Goal: Task Accomplishment & Management: Manage account settings

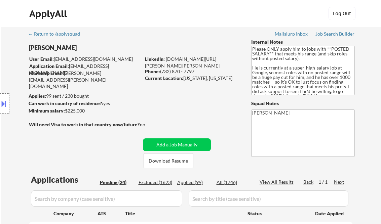
select select ""pending""
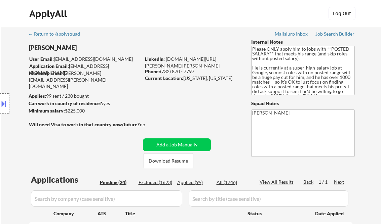
select select ""pending""
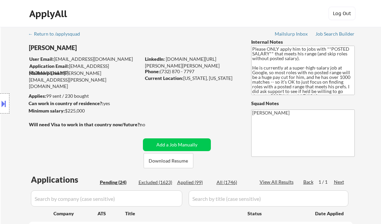
select select ""pending""
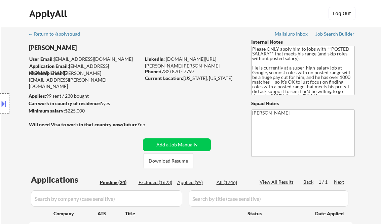
select select ""pending""
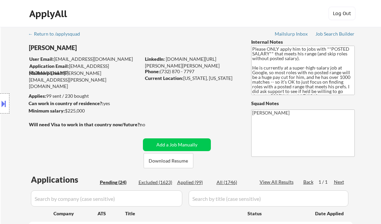
select select ""pending""
drag, startPoint x: 329, startPoint y: 35, endPoint x: 336, endPoint y: 36, distance: 6.9
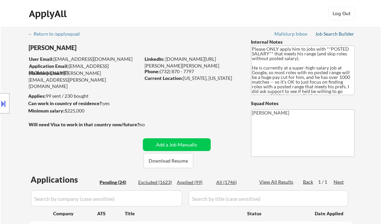
click at [329, 35] on div "Job Search Builder" at bounding box center [335, 34] width 39 height 5
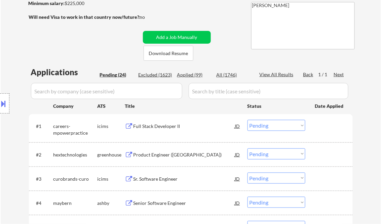
click at [156, 125] on div "Full Stack Developer II" at bounding box center [185, 126] width 102 height 7
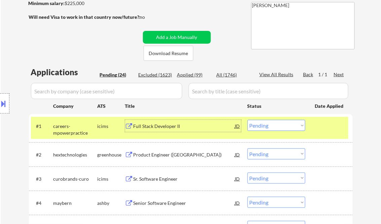
click at [274, 125] on select "Choose an option... Pending Applied Excluded (Questions) Excluded (Expired) Exc…" at bounding box center [277, 125] width 58 height 11
click at [248, 120] on select "Choose an option... Pending Applied Excluded (Questions) Excluded (Expired) Exc…" at bounding box center [277, 125] width 58 height 11
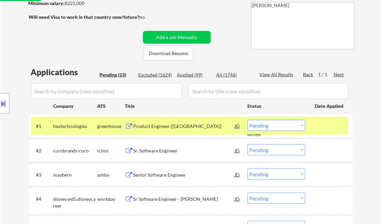
click at [170, 132] on div "Product Engineer (NYC)" at bounding box center [185, 126] width 102 height 12
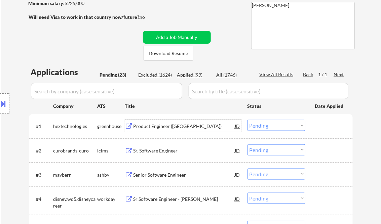
drag, startPoint x: 268, startPoint y: 127, endPoint x: 329, endPoint y: 159, distance: 69.4
click at [268, 127] on select "Choose an option... Pending Applied Excluded (Questions) Excluded (Expired) Exc…" at bounding box center [277, 125] width 58 height 11
click at [248, 120] on select "Choose an option... Pending Applied Excluded (Questions) Excluded (Expired) Exc…" at bounding box center [277, 125] width 58 height 11
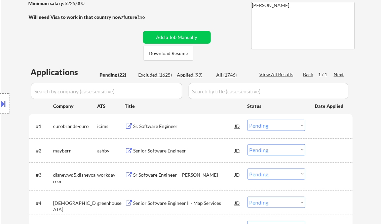
click at [169, 129] on div "Sr. Software Engineer" at bounding box center [185, 126] width 102 height 7
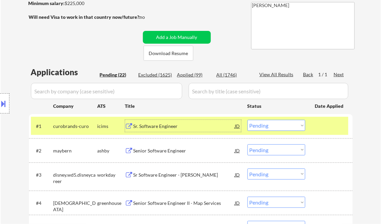
click at [278, 128] on select "Choose an option... Pending Applied Excluded (Questions) Excluded (Expired) Exc…" at bounding box center [277, 125] width 58 height 11
click at [248, 120] on select "Choose an option... Pending Applied Excluded (Questions) Excluded (Expired) Exc…" at bounding box center [277, 125] width 58 height 11
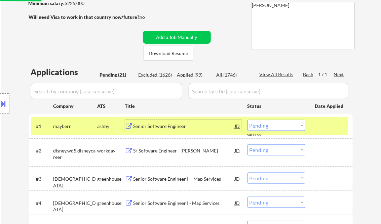
click at [166, 131] on div "Senior Software Engineer" at bounding box center [185, 126] width 102 height 12
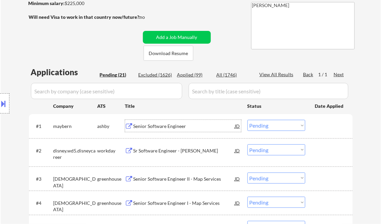
click at [268, 125] on select "Choose an option... Pending Applied Excluded (Questions) Excluded (Expired) Exc…" at bounding box center [277, 125] width 58 height 11
click at [248, 120] on select "Choose an option... Pending Applied Excluded (Questions) Excluded (Expired) Exc…" at bounding box center [277, 125] width 58 height 11
click at [182, 151] on div "Sr Software Engineer - Swift" at bounding box center [185, 151] width 102 height 7
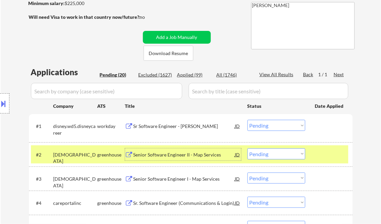
click at [278, 123] on select "Choose an option... Pending Applied Excluded (Questions) Excluded (Expired) Exc…" at bounding box center [277, 125] width 58 height 11
click at [248, 120] on select "Choose an option... Pending Applied Excluded (Questions) Excluded (Expired) Exc…" at bounding box center [277, 125] width 58 height 11
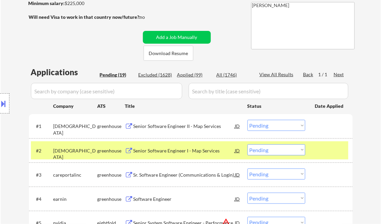
click at [176, 126] on div "Senior Software Engineer II - Map Services" at bounding box center [185, 126] width 102 height 7
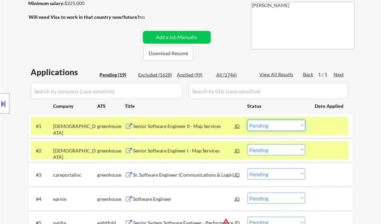
drag, startPoint x: 267, startPoint y: 127, endPoint x: 275, endPoint y: 131, distance: 9.0
click at [267, 127] on select "Choose an option... Pending Applied Excluded (Questions) Excluded (Expired) Exc…" at bounding box center [277, 125] width 58 height 11
click at [248, 120] on select "Choose an option... Pending Applied Excluded (Questions) Excluded (Expired) Exc…" at bounding box center [277, 125] width 58 height 11
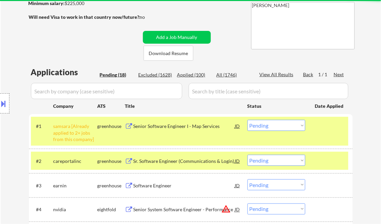
drag, startPoint x: 281, startPoint y: 124, endPoint x: 287, endPoint y: 130, distance: 8.3
click at [281, 124] on select "Choose an option... Pending Applied Excluded (Questions) Excluded (Expired) Exc…" at bounding box center [277, 125] width 58 height 11
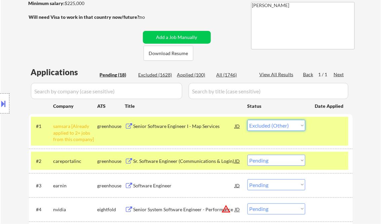
click at [248, 120] on select "Choose an option... Pending Applied Excluded (Questions) Excluded (Expired) Exc…" at bounding box center [277, 125] width 58 height 11
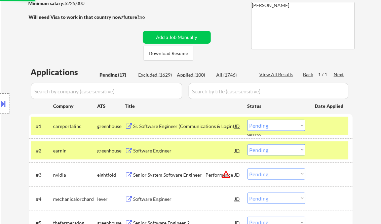
click at [163, 127] on div "Sr. Software Engineer (Communications & Login)" at bounding box center [185, 126] width 102 height 7
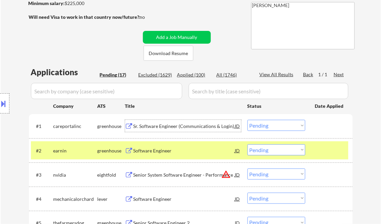
drag, startPoint x: 260, startPoint y: 125, endPoint x: 263, endPoint y: 126, distance: 3.5
click at [260, 125] on select "Choose an option... Pending Applied Excluded (Questions) Excluded (Expired) Exc…" at bounding box center [277, 125] width 58 height 11
click at [248, 120] on select "Choose an option... Pending Applied Excluded (Questions) Excluded (Expired) Exc…" at bounding box center [277, 125] width 58 height 11
click at [156, 151] on div "Software Engineer" at bounding box center [185, 151] width 102 height 7
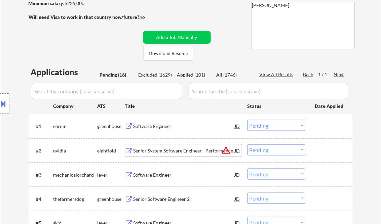
click at [268, 127] on select "Choose an option... Pending Applied Excluded (Questions) Excluded (Expired) Exc…" at bounding box center [277, 125] width 58 height 11
click at [248, 120] on select "Choose an option... Pending Applied Excluded (Questions) Excluded (Expired) Exc…" at bounding box center [277, 125] width 58 height 11
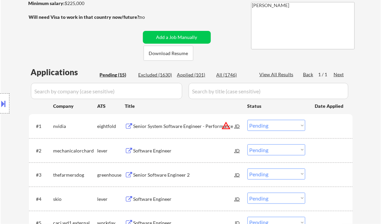
click at [165, 129] on div "Senior System Software Engineer - Performance" at bounding box center [185, 126] width 102 height 7
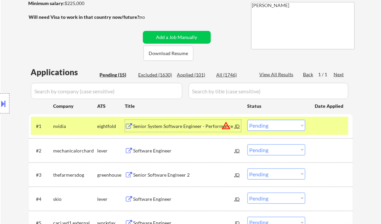
click at [286, 120] on div "#1 nvidia eightfold Senior System Software Engineer - Performance JD warning_am…" at bounding box center [190, 126] width 318 height 18
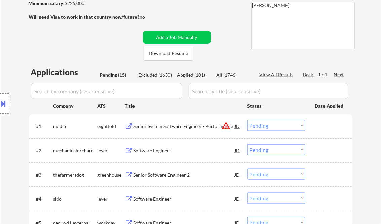
drag, startPoint x: 278, startPoint y: 125, endPoint x: 282, endPoint y: 127, distance: 4.2
click at [278, 125] on select "Choose an option... Pending Applied Excluded (Questions) Excluded (Expired) Exc…" at bounding box center [277, 125] width 58 height 11
click at [248, 120] on select "Choose an option... Pending Applied Excluded (Questions) Excluded (Expired) Exc…" at bounding box center [277, 125] width 58 height 11
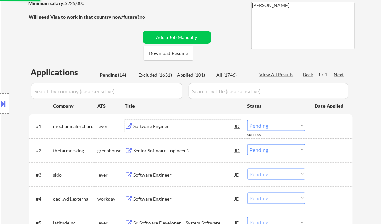
click at [152, 129] on div "Software Engineer" at bounding box center [185, 126] width 102 height 7
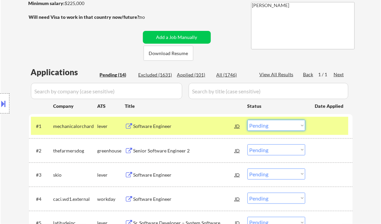
click at [278, 125] on select "Choose an option... Pending Applied Excluded (Questions) Excluded (Expired) Exc…" at bounding box center [277, 125] width 58 height 11
click at [248, 120] on select "Choose an option... Pending Applied Excluded (Questions) Excluded (Expired) Exc…" at bounding box center [277, 125] width 58 height 11
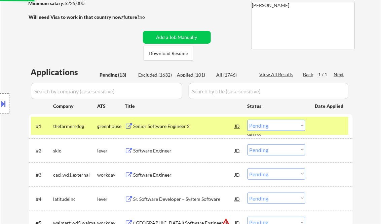
click at [169, 133] on div "#1 thefarmersdog greenhouse Senior Software Engineer 2 JD warning_amber Choose …" at bounding box center [190, 126] width 318 height 18
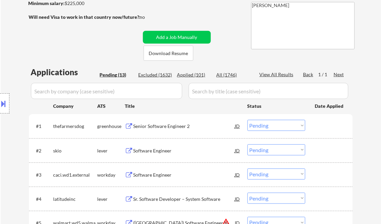
click at [160, 129] on div "Senior Software Engineer 2" at bounding box center [185, 126] width 102 height 7
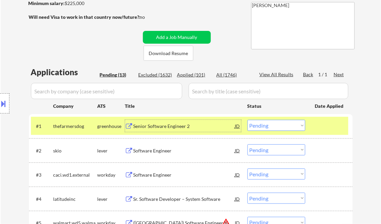
click at [261, 128] on select "Choose an option... Pending Applied Excluded (Questions) Excluded (Expired) Exc…" at bounding box center [277, 125] width 58 height 11
click at [248, 120] on select "Choose an option... Pending Applied Excluded (Questions) Excluded (Expired) Exc…" at bounding box center [277, 125] width 58 height 11
click at [153, 153] on div "Software Engineer" at bounding box center [185, 151] width 102 height 7
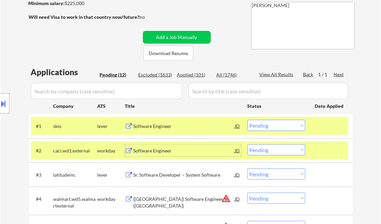
click at [277, 127] on select "Choose an option... Pending Applied Excluded (Questions) Excluded (Expired) Exc…" at bounding box center [277, 125] width 58 height 11
click at [248, 120] on select "Choose an option... Pending Applied Excluded (Questions) Excluded (Expired) Exc…" at bounding box center [277, 125] width 58 height 11
click at [163, 151] on div "Software Engineer" at bounding box center [185, 151] width 102 height 7
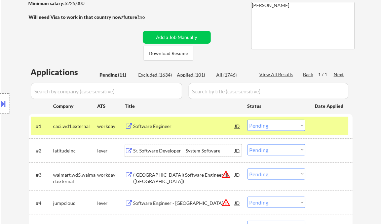
drag, startPoint x: 275, startPoint y: 126, endPoint x: 277, endPoint y: 132, distance: 5.8
click at [275, 126] on select "Choose an option... Pending Applied Excluded (Questions) Excluded (Expired) Exc…" at bounding box center [277, 125] width 58 height 11
click at [248, 120] on select "Choose an option... Pending Applied Excluded (Questions) Excluded (Expired) Exc…" at bounding box center [277, 125] width 58 height 11
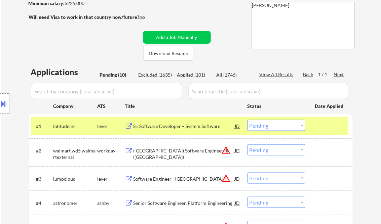
click at [169, 129] on div "Sr. Software Developer – System Software" at bounding box center [185, 126] width 102 height 7
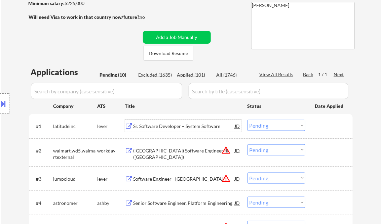
drag, startPoint x: 262, startPoint y: 126, endPoint x: 269, endPoint y: 132, distance: 9.1
click at [262, 126] on select "Choose an option... Pending Applied Excluded (Questions) Excluded (Expired) Exc…" at bounding box center [277, 125] width 58 height 11
click at [248, 120] on select "Choose an option... Pending Applied Excluded (Questions) Excluded (Expired) Exc…" at bounding box center [277, 125] width 58 height 11
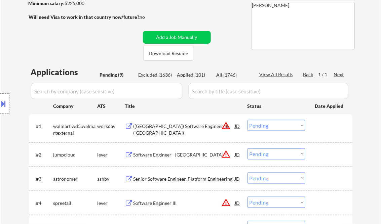
click at [176, 128] on div "(USA) Software Engineer III (Java)" at bounding box center [185, 129] width 102 height 13
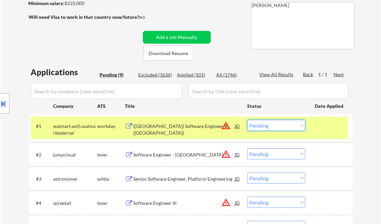
drag, startPoint x: 267, startPoint y: 129, endPoint x: 269, endPoint y: 132, distance: 3.9
click at [267, 129] on select "Choose an option... Pending Applied Excluded (Questions) Excluded (Expired) Exc…" at bounding box center [277, 125] width 58 height 11
click at [248, 120] on select "Choose an option... Pending Applied Excluded (Questions) Excluded (Expired) Exc…" at bounding box center [277, 125] width 58 height 11
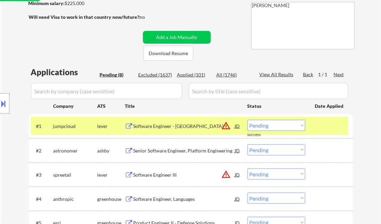
click at [175, 128] on div "Software Engineer - United States" at bounding box center [185, 126] width 102 height 7
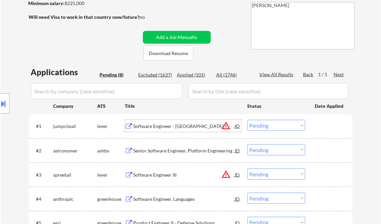
click at [269, 129] on select "Choose an option... Pending Applied Excluded (Questions) Excluded (Expired) Exc…" at bounding box center [277, 125] width 58 height 11
click at [248, 120] on select "Choose an option... Pending Applied Excluded (Questions) Excluded (Expired) Exc…" at bounding box center [277, 125] width 58 height 11
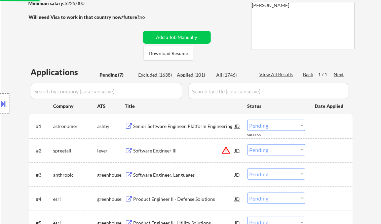
click at [163, 129] on div "Senior Software Engineer, Platform Engineering" at bounding box center [185, 126] width 102 height 7
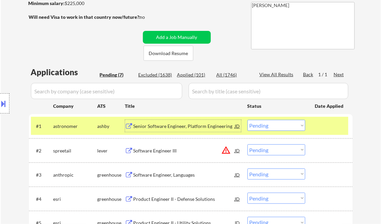
click at [269, 130] on select "Choose an option... Pending Applied Excluded (Questions) Excluded (Expired) Exc…" at bounding box center [277, 125] width 58 height 11
click at [248, 120] on select "Choose an option... Pending Applied Excluded (Questions) Excluded (Expired) Exc…" at bounding box center [277, 125] width 58 height 11
click at [162, 128] on div "Software Engineer III" at bounding box center [185, 126] width 102 height 7
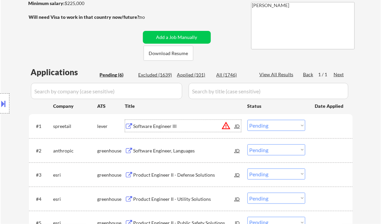
drag, startPoint x: 266, startPoint y: 130, endPoint x: 270, endPoint y: 131, distance: 3.8
click at [266, 130] on select "Choose an option... Pending Applied Excluded (Questions) Excluded (Expired) Exc…" at bounding box center [277, 125] width 58 height 11
click at [248, 120] on select "Choose an option... Pending Applied Excluded (Questions) Excluded (Expired) Exc…" at bounding box center [277, 125] width 58 height 11
click at [176, 128] on div "Software Engineer, Languages" at bounding box center [185, 126] width 102 height 7
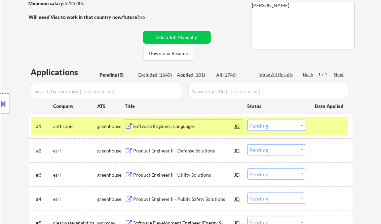
click at [292, 128] on select "Choose an option... Pending Applied Excluded (Questions) Excluded (Expired) Exc…" at bounding box center [277, 125] width 58 height 11
click at [248, 120] on select "Choose an option... Pending Applied Excluded (Questions) Excluded (Expired) Exc…" at bounding box center [277, 125] width 58 height 11
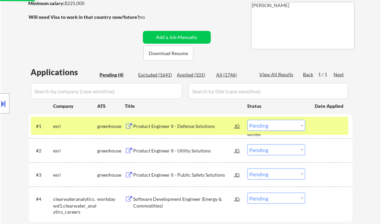
click at [161, 129] on div "Product Engineer II - Defense Solutions" at bounding box center [185, 126] width 102 height 7
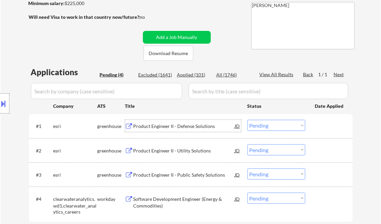
click at [291, 127] on select "Choose an option... Pending Applied Excluded (Questions) Excluded (Expired) Exc…" at bounding box center [277, 125] width 58 height 11
click at [248, 120] on select "Choose an option... Pending Applied Excluded (Questions) Excluded (Expired) Exc…" at bounding box center [277, 125] width 58 height 11
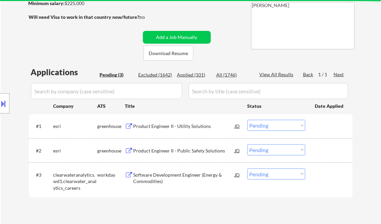
click at [187, 129] on div "Product Engineer II - Utility Solutions" at bounding box center [185, 126] width 102 height 7
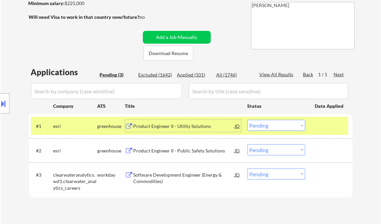
drag, startPoint x: 268, startPoint y: 128, endPoint x: 272, endPoint y: 131, distance: 4.9
click at [268, 128] on select "Choose an option... Pending Applied Excluded (Questions) Excluded (Expired) Exc…" at bounding box center [277, 125] width 58 height 11
click at [248, 120] on select "Choose an option... Pending Applied Excluded (Questions) Excluded (Expired) Exc…" at bounding box center [277, 125] width 58 height 11
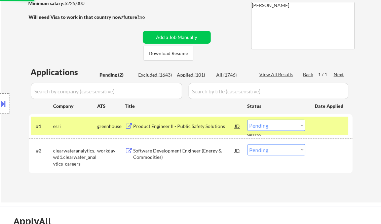
click at [176, 125] on div "Product Engineer II - Public Safety Solutions" at bounding box center [185, 126] width 102 height 7
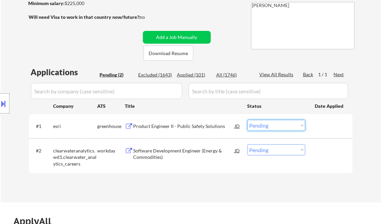
drag, startPoint x: 271, startPoint y: 127, endPoint x: 276, endPoint y: 132, distance: 7.6
click at [271, 127] on select "Choose an option... Pending Applied Excluded (Questions) Excluded (Expired) Exc…" at bounding box center [277, 125] width 58 height 11
click at [248, 120] on select "Choose an option... Pending Applied Excluded (Questions) Excluded (Expired) Exc…" at bounding box center [277, 125] width 58 height 11
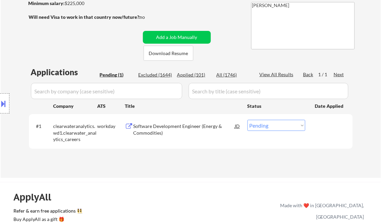
click at [176, 132] on div "Software Development Engineer (Energy & Commodities)" at bounding box center [185, 129] width 102 height 13
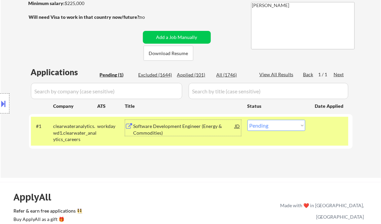
drag, startPoint x: 257, startPoint y: 127, endPoint x: 267, endPoint y: 131, distance: 9.8
click at [257, 127] on select "Choose an option... Pending Applied Excluded (Questions) Excluded (Expired) Exc…" at bounding box center [277, 125] width 58 height 11
select select ""excluded__salary_""
click at [248, 120] on select "Choose an option... Pending Applied Excluded (Questions) Excluded (Expired) Exc…" at bounding box center [277, 125] width 58 height 11
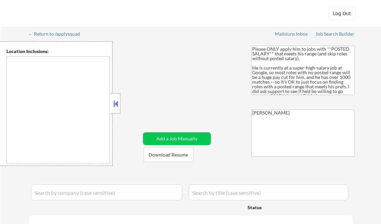
select select ""pending""
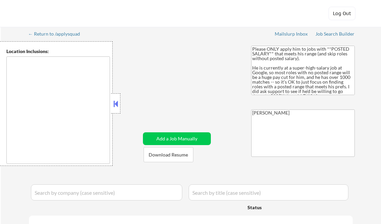
select select ""pending""
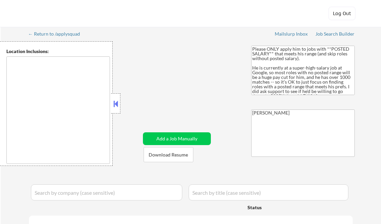
select select ""pending""
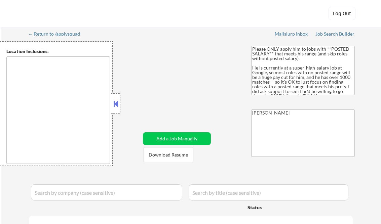
select select ""pending""
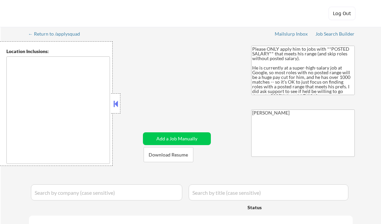
select select ""pending""
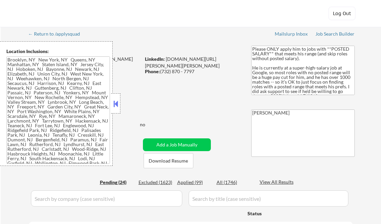
type textarea "Brooklyn, NY New York, NY Queens, NY Manhattan, NY Staten Island, NY Jersey Cit…"
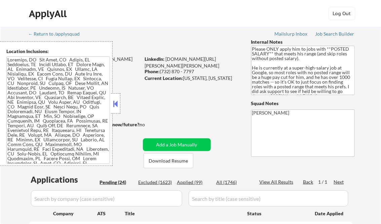
click at [116, 105] on button at bounding box center [115, 104] width 7 height 10
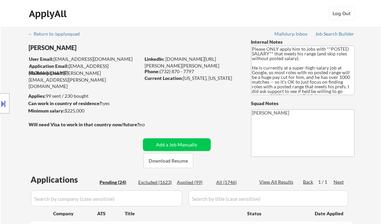
click at [197, 184] on div "Applied (99)" at bounding box center [194, 182] width 34 height 7
select select ""applied""
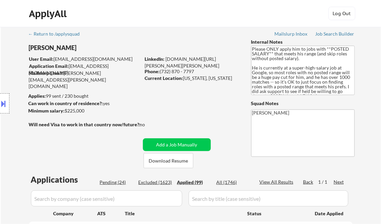
select select ""applied""
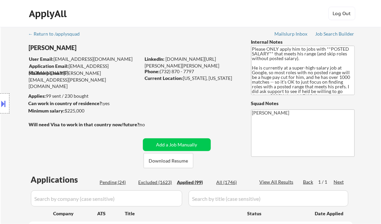
select select ""applied""
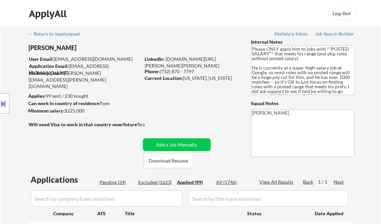
select select ""applied""
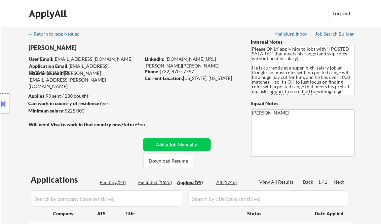
select select ""applied""
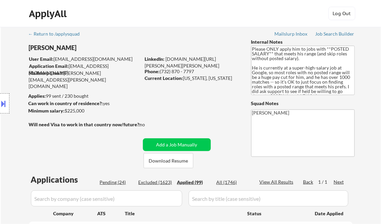
select select ""applied""
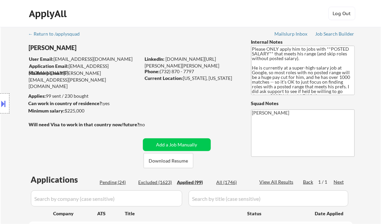
select select ""applied""
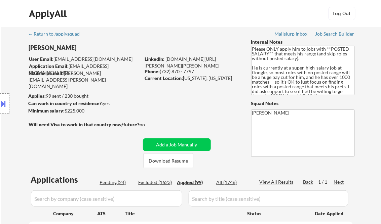
select select ""applied""
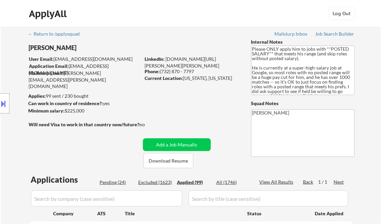
select select ""applied""
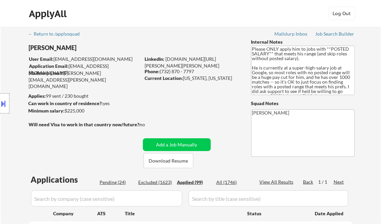
select select ""applied""
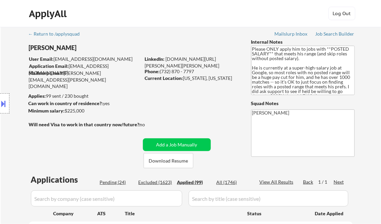
select select ""applied""
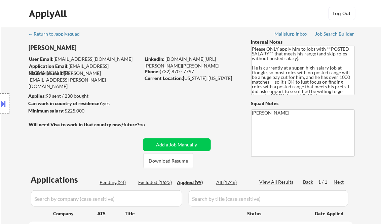
select select ""applied""
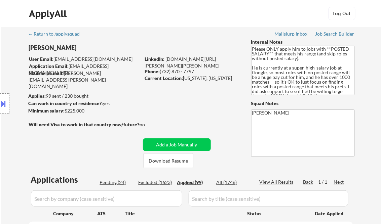
select select ""applied""
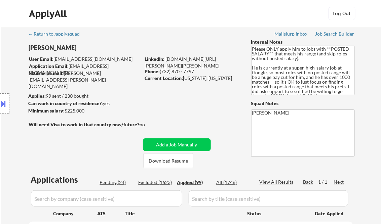
select select ""applied""
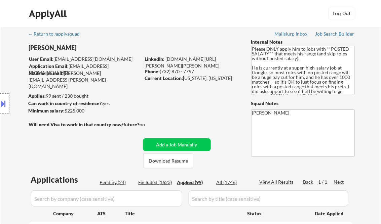
select select ""applied""
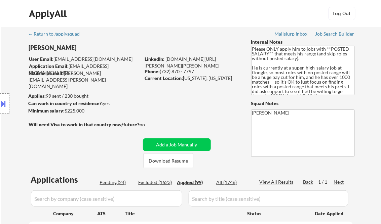
select select ""applied""
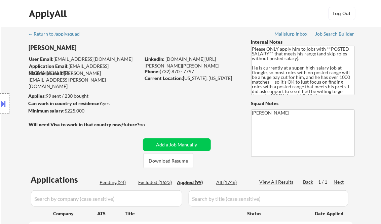
select select ""applied""
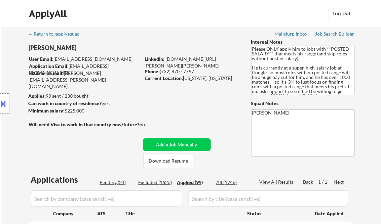
select select ""applied""
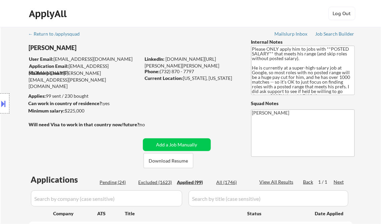
select select ""applied""
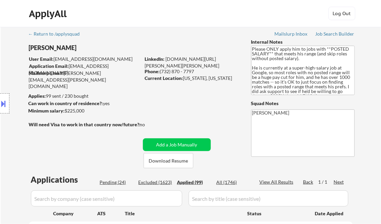
select select ""applied""
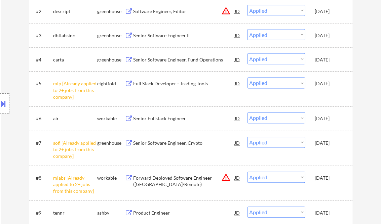
scroll to position [533, 0]
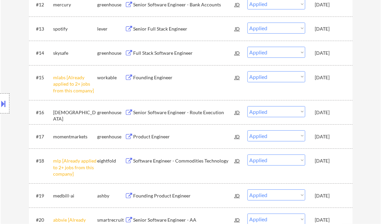
select select ""applied""
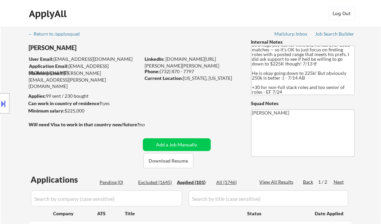
scroll to position [108, 0]
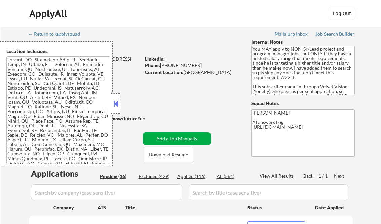
select select ""pending""
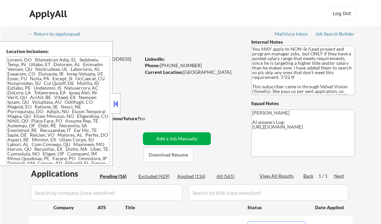
select select ""pending""
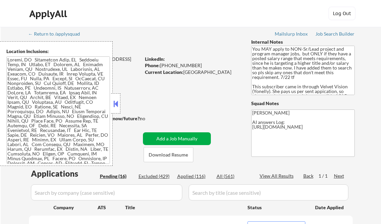
select select ""pending""
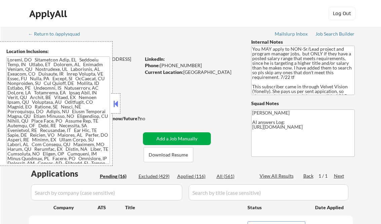
select select ""pending""
click at [115, 99] on div at bounding box center [115, 104] width 9 height 20
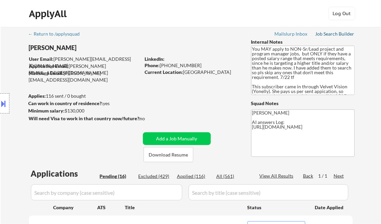
click at [336, 33] on div "Job Search Builder" at bounding box center [335, 34] width 39 height 5
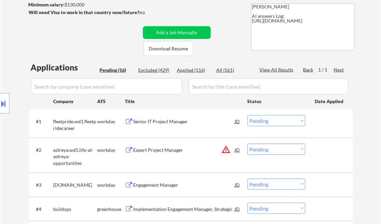
scroll to position [135, 0]
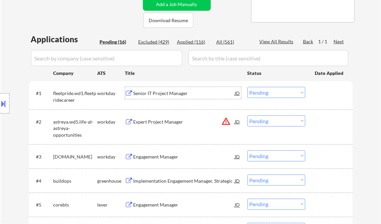
click at [162, 92] on div "Senior IT Project Manager" at bounding box center [185, 93] width 102 height 7
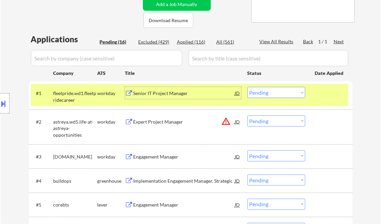
click at [260, 94] on select "Choose an option... Pending Applied Excluded (Questions) Excluded (Expired) Exc…" at bounding box center [277, 92] width 58 height 11
click at [248, 87] on select "Choose an option... Pending Applied Excluded (Questions) Excluded (Expired) Exc…" at bounding box center [277, 92] width 58 height 11
click at [162, 124] on div "Expert Project Manager" at bounding box center [185, 122] width 102 height 7
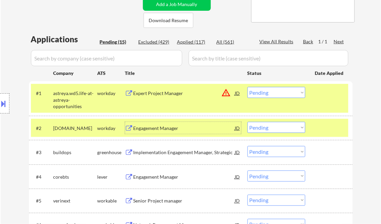
drag, startPoint x: 278, startPoint y: 91, endPoint x: 281, endPoint y: 98, distance: 7.6
click at [278, 91] on select "Choose an option... Pending Applied Excluded (Questions) Excluded (Expired) Exc…" at bounding box center [277, 92] width 58 height 11
click at [248, 87] on select "Choose an option... Pending Applied Excluded (Questions) Excluded (Expired) Exc…" at bounding box center [277, 92] width 58 height 11
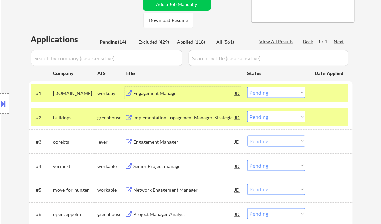
click at [163, 96] on div "Engagement Manager" at bounding box center [185, 93] width 102 height 7
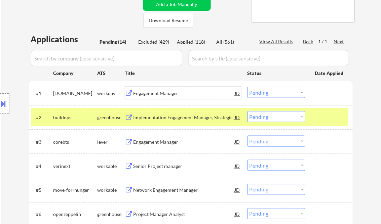
click at [7, 103] on button at bounding box center [3, 103] width 7 height 11
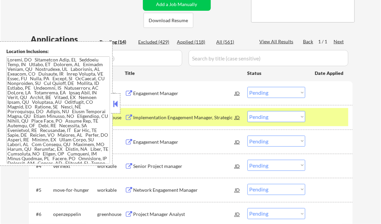
click at [115, 103] on button at bounding box center [115, 104] width 7 height 10
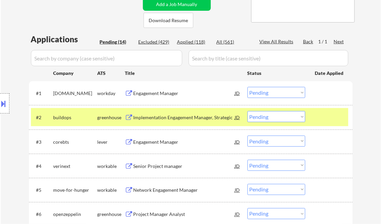
click at [0, 101] on button at bounding box center [3, 103] width 7 height 11
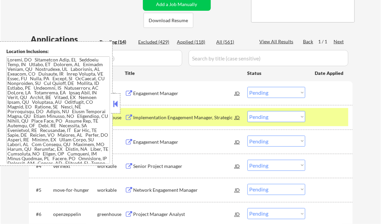
click at [117, 104] on button at bounding box center [115, 104] width 7 height 10
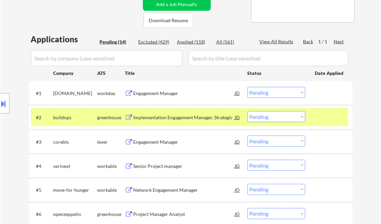
click at [4, 101] on button at bounding box center [3, 103] width 7 height 11
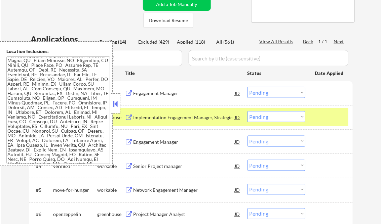
scroll to position [0, 0]
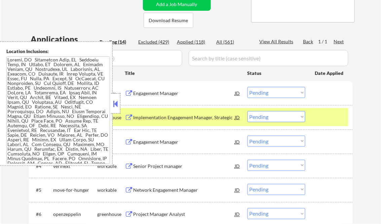
click at [118, 104] on button at bounding box center [115, 104] width 7 height 10
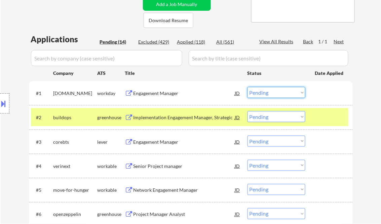
drag, startPoint x: 271, startPoint y: 93, endPoint x: 280, endPoint y: 99, distance: 10.6
click at [271, 93] on select "Choose an option... Pending Applied Excluded (Questions) Excluded (Expired) Exc…" at bounding box center [277, 92] width 58 height 11
drag, startPoint x: 268, startPoint y: 97, endPoint x: 272, endPoint y: 98, distance: 4.2
click at [269, 97] on select "Choose an option... Pending Applied Excluded (Questions) Excluded (Expired) Exc…" at bounding box center [277, 92] width 58 height 11
click at [248, 87] on select "Choose an option... Pending Applied Excluded (Questions) Excluded (Expired) Exc…" at bounding box center [277, 92] width 58 height 11
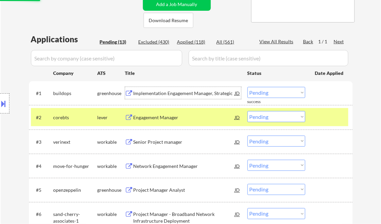
click at [182, 92] on div "Implementation Engagement Manager, Strategic" at bounding box center [185, 93] width 102 height 7
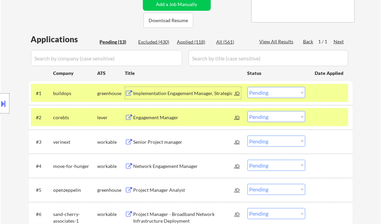
drag, startPoint x: 266, startPoint y: 93, endPoint x: 269, endPoint y: 98, distance: 6.3
click at [266, 93] on select "Choose an option... Pending Applied Excluded (Questions) Excluded (Expired) Exc…" at bounding box center [277, 92] width 58 height 11
click at [248, 87] on select "Choose an option... Pending Applied Excluded (Questions) Excluded (Expired) Exc…" at bounding box center [277, 92] width 58 height 11
click at [172, 119] on div "Engagement Manager" at bounding box center [185, 117] width 102 height 7
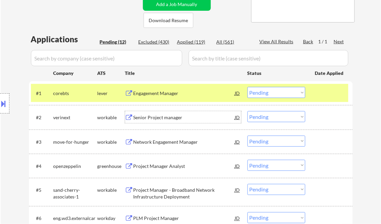
click at [262, 95] on select "Choose an option... Pending Applied Excluded (Questions) Excluded (Expired) Exc…" at bounding box center [277, 92] width 58 height 11
click at [248, 87] on select "Choose an option... Pending Applied Excluded (Questions) Excluded (Expired) Exc…" at bounding box center [277, 92] width 58 height 11
click at [161, 118] on div "Senior Project manager" at bounding box center [185, 117] width 102 height 7
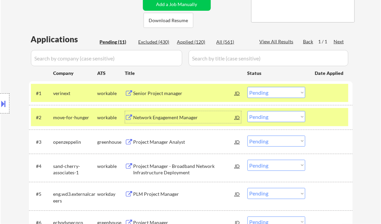
drag, startPoint x: 265, startPoint y: 93, endPoint x: 272, endPoint y: 98, distance: 8.4
click at [265, 93] on select "Choose an option... Pending Applied Excluded (Questions) Excluded (Expired) Exc…" at bounding box center [277, 92] width 58 height 11
click at [248, 87] on select "Choose an option... Pending Applied Excluded (Questions) Excluded (Expired) Exc…" at bounding box center [277, 92] width 58 height 11
click at [173, 120] on div "Network Engagement Manager" at bounding box center [185, 117] width 102 height 7
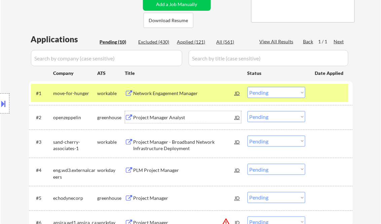
click at [270, 94] on select "Choose an option... Pending Applied Excluded (Questions) Excluded (Expired) Exc…" at bounding box center [277, 92] width 58 height 11
click at [248, 87] on select "Choose an option... Pending Applied Excluded (Questions) Excluded (Expired) Exc…" at bounding box center [277, 92] width 58 height 11
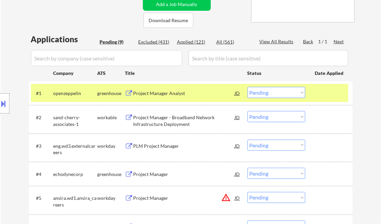
click at [173, 95] on div "Project Manager Analyst" at bounding box center [185, 93] width 102 height 7
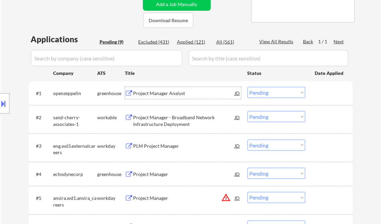
drag, startPoint x: 265, startPoint y: 88, endPoint x: 271, endPoint y: 96, distance: 9.9
click at [265, 88] on select "Choose an option... Pending Applied Excluded (Questions) Excluded (Expired) Exc…" at bounding box center [277, 92] width 58 height 11
click at [248, 87] on select "Choose an option... Pending Applied Excluded (Questions) Excluded (Expired) Exc…" at bounding box center [277, 92] width 58 height 11
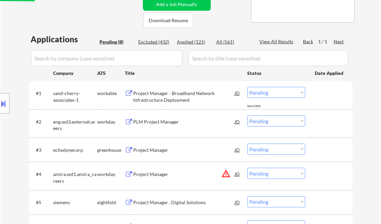
click at [162, 105] on div "#1 sand-cherry-associates-1 workable Project Manager - Broadband Network Infras…" at bounding box center [190, 95] width 318 height 22
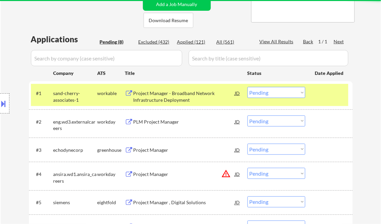
click at [174, 100] on div "Project Manager - Broadband Network Infrastructure Deployment" at bounding box center [185, 96] width 102 height 13
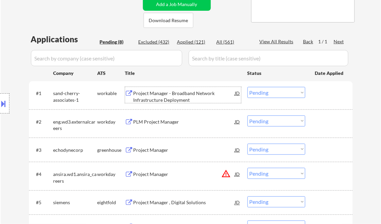
click at [273, 96] on select "Choose an option... Pending Applied Excluded (Questions) Excluded (Expired) Exc…" at bounding box center [277, 92] width 58 height 11
click at [248, 87] on select "Choose an option... Pending Applied Excluded (Questions) Excluded (Expired) Exc…" at bounding box center [277, 92] width 58 height 11
click at [156, 123] on div "PLM Project Manager" at bounding box center [185, 122] width 102 height 7
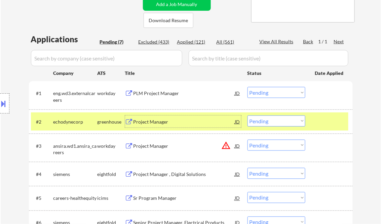
drag, startPoint x: 265, startPoint y: 93, endPoint x: 273, endPoint y: 98, distance: 9.2
click at [265, 93] on select "Choose an option... Pending Applied Excluded (Questions) Excluded (Expired) Exc…" at bounding box center [277, 92] width 58 height 11
click at [248, 87] on select "Choose an option... Pending Applied Excluded (Questions) Excluded (Expired) Exc…" at bounding box center [277, 92] width 58 height 11
click at [163, 121] on div "Project Manager" at bounding box center [185, 122] width 102 height 7
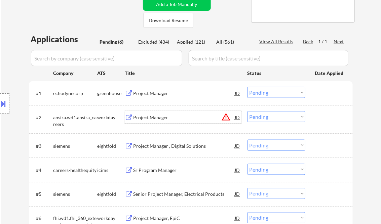
click at [281, 89] on select "Choose an option... Pending Applied Excluded (Questions) Excluded (Expired) Exc…" at bounding box center [277, 92] width 58 height 11
click at [248, 87] on select "Choose an option... Pending Applied Excluded (Questions) Excluded (Expired) Exc…" at bounding box center [277, 92] width 58 height 11
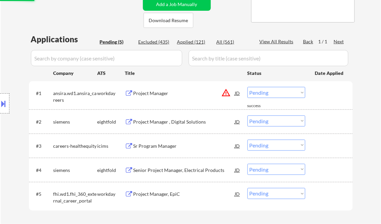
click at [155, 91] on div "Project Manager" at bounding box center [185, 93] width 102 height 7
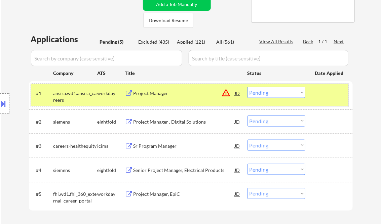
click at [273, 98] on div "#1 ansira.wd1.ansira_careers workday Project Manager JD warning_amber Choose an…" at bounding box center [190, 95] width 318 height 22
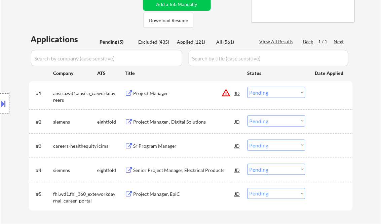
click at [274, 95] on select "Choose an option... Pending Applied Excluded (Questions) Excluded (Expired) Exc…" at bounding box center [277, 92] width 58 height 11
click at [248, 87] on select "Choose an option... Pending Applied Excluded (Questions) Excluded (Expired) Exc…" at bounding box center [277, 92] width 58 height 11
click at [168, 121] on div "Project Manager , Digital Solutions" at bounding box center [185, 122] width 102 height 7
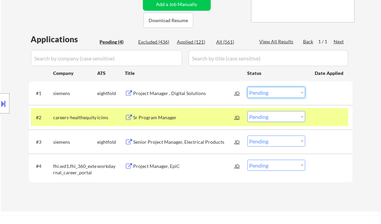
drag, startPoint x: 269, startPoint y: 92, endPoint x: 272, endPoint y: 98, distance: 7.5
click at [269, 92] on select "Choose an option... Pending Applied Excluded (Questions) Excluded (Expired) Exc…" at bounding box center [277, 92] width 58 height 11
click at [248, 87] on select "Choose an option... Pending Applied Excluded (Questions) Excluded (Expired) Exc…" at bounding box center [277, 92] width 58 height 11
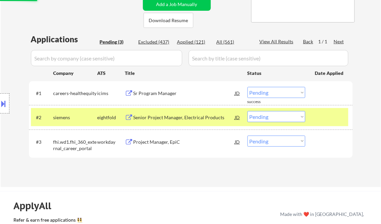
click at [153, 95] on div "Sr Program Manager" at bounding box center [185, 93] width 102 height 7
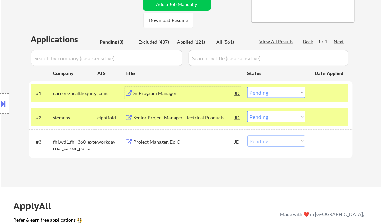
drag, startPoint x: 277, startPoint y: 90, endPoint x: 280, endPoint y: 98, distance: 8.8
click at [277, 90] on select "Choose an option... Pending Applied Excluded (Questions) Excluded (Expired) Exc…" at bounding box center [277, 92] width 58 height 11
click at [248, 87] on select "Choose an option... Pending Applied Excluded (Questions) Excluded (Expired) Exc…" at bounding box center [277, 92] width 58 height 11
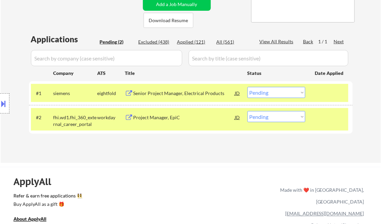
click at [187, 92] on div "Senior Project Manager, Electrical Products" at bounding box center [185, 93] width 102 height 7
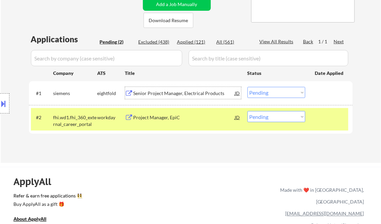
click at [268, 93] on select "Choose an option... Pending Applied Excluded (Questions) Excluded (Expired) Exc…" at bounding box center [277, 92] width 58 height 11
click at [190, 90] on div "Senior Project Manager, Electrical Products" at bounding box center [185, 93] width 102 height 7
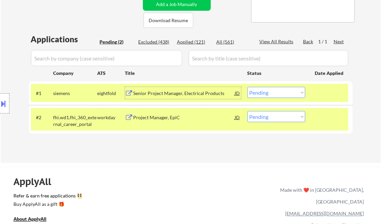
drag, startPoint x: 278, startPoint y: 92, endPoint x: 313, endPoint y: 123, distance: 47.2
click at [279, 92] on select "Choose an option... Pending Applied Excluded (Questions) Excluded (Expired) Exc…" at bounding box center [277, 92] width 58 height 11
click at [248, 87] on select "Choose an option... Pending Applied Excluded (Questions) Excluded (Expired) Exc…" at bounding box center [277, 92] width 58 height 11
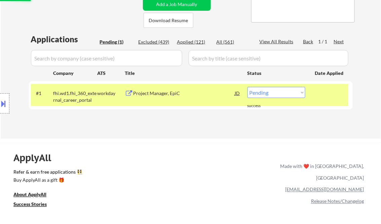
click at [161, 90] on div "Project Manager, EpiC" at bounding box center [185, 93] width 102 height 12
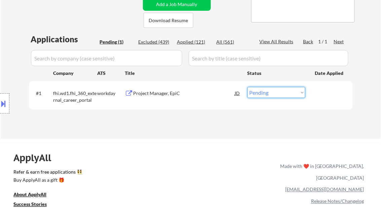
drag, startPoint x: 269, startPoint y: 91, endPoint x: 274, endPoint y: 99, distance: 9.2
click at [269, 92] on select "Choose an option... Pending Applied Excluded (Questions) Excluded (Expired) Exc…" at bounding box center [277, 92] width 58 height 11
select select ""excluded__salary_""
click at [248, 87] on select "Choose an option... Pending Applied Excluded (Questions) Excluded (Expired) Exc…" at bounding box center [277, 92] width 58 height 11
click at [202, 147] on div "ApplyAll Refer & earn free applications 👯‍♀️ Buy ApplyAll as a gift 🎁 About App…" at bounding box center [190, 195] width 381 height 105
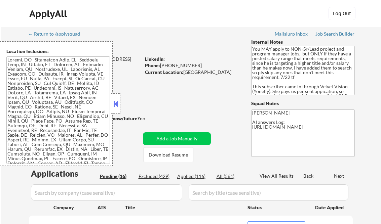
select select ""pending""
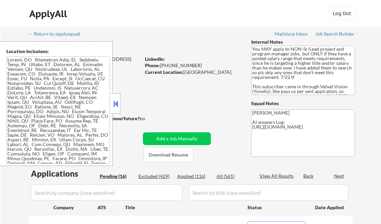
select select ""pending""
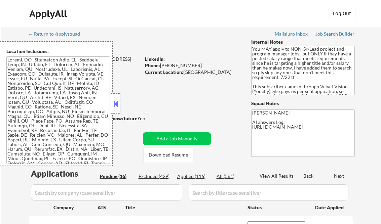
select select ""pending""
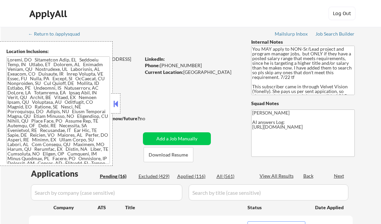
select select ""pending""
click at [114, 101] on button at bounding box center [115, 104] width 7 height 10
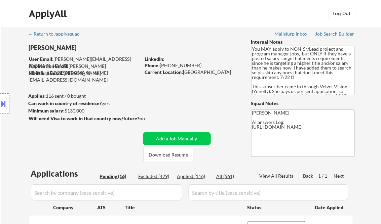
click at [197, 176] on div "Applied (116)" at bounding box center [194, 176] width 34 height 7
select select ""applied""
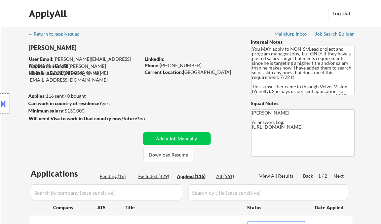
select select ""applied""
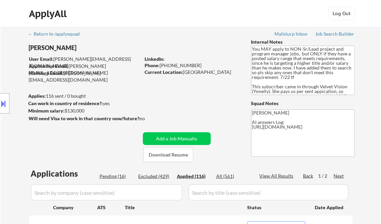
select select ""applied""
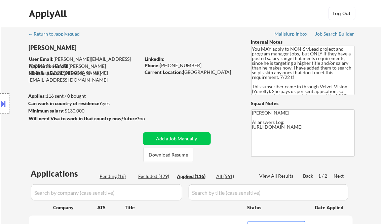
select select ""applied""
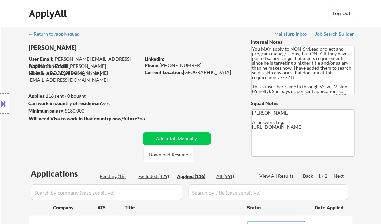
select select ""applied""
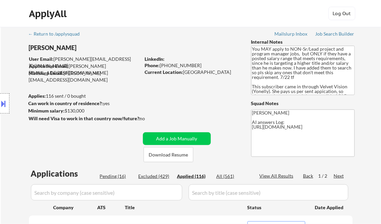
select select ""applied""
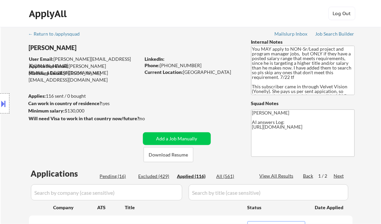
select select ""applied""
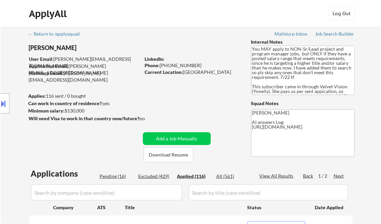
select select ""applied""
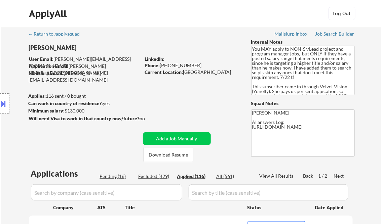
select select ""applied""
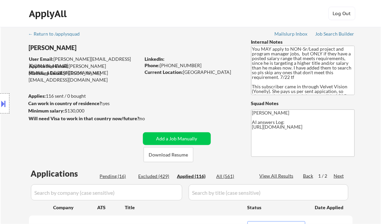
select select ""applied""
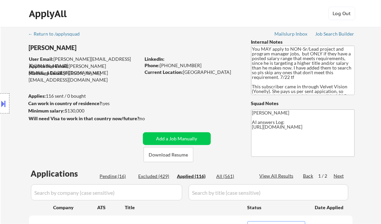
select select ""applied""
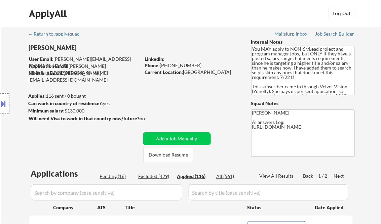
select select ""applied""
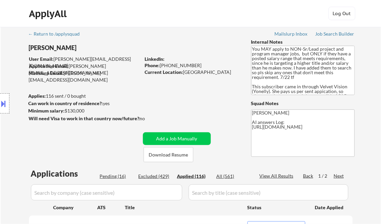
select select ""applied""
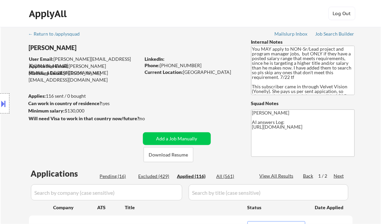
select select ""applied""
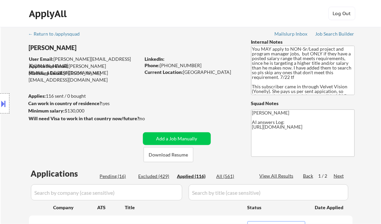
select select ""applied""
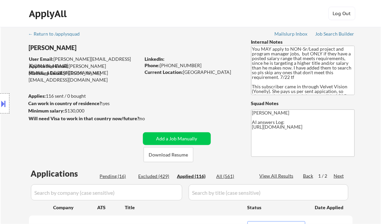
select select ""applied""
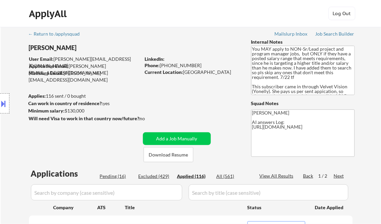
select select ""applied""
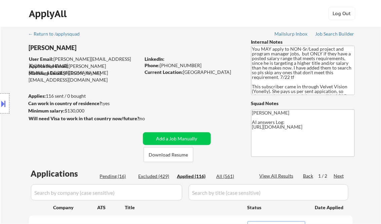
select select ""applied""
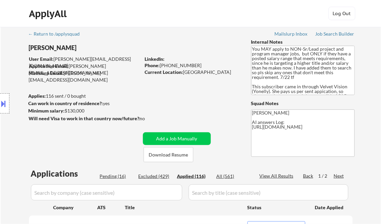
select select ""applied""
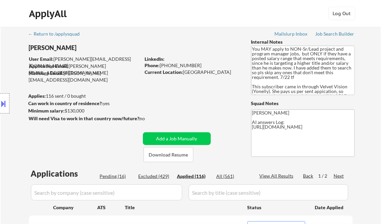
select select ""applied""
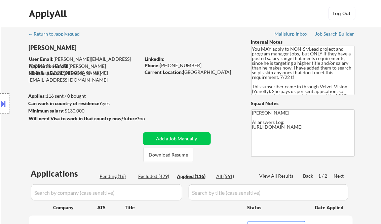
select select ""applied""
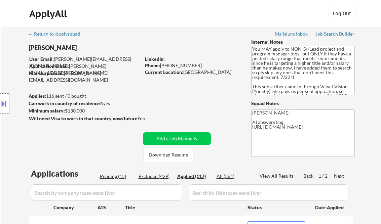
select select ""applied""
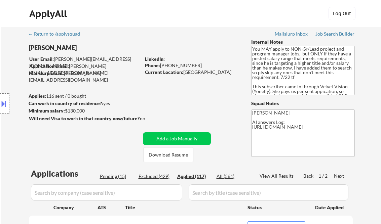
select select ""applied""
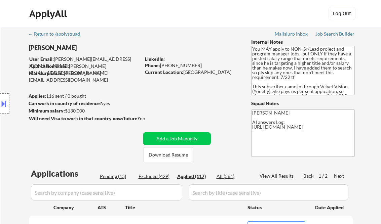
select select ""applied""
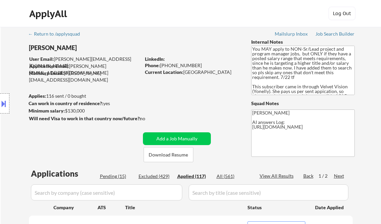
select select ""applied""
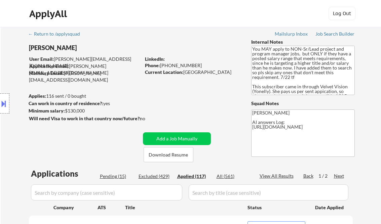
select select ""applied""
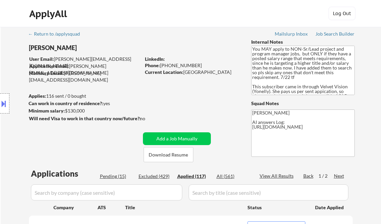
select select ""applied""
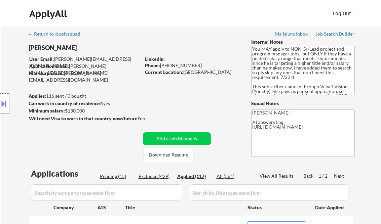
select select ""applied""
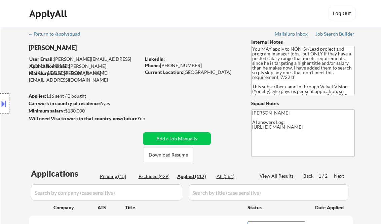
select select ""applied""
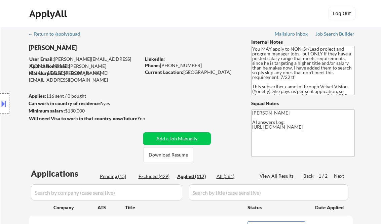
select select ""applied""
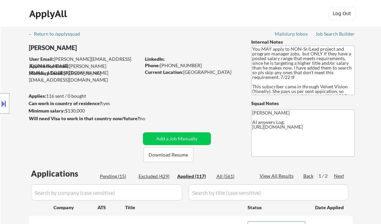
select select ""applied""
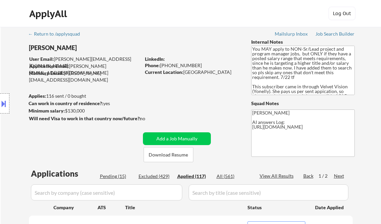
select select ""applied""
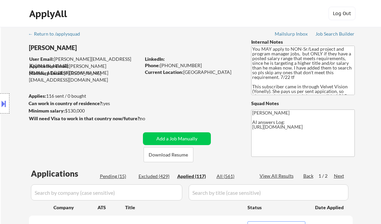
select select ""applied""
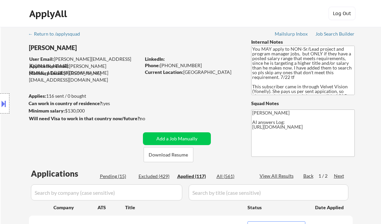
select select ""applied""
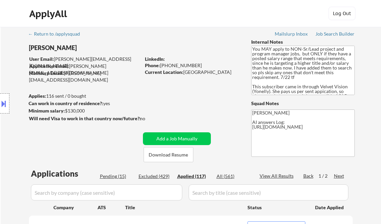
select select ""applied""
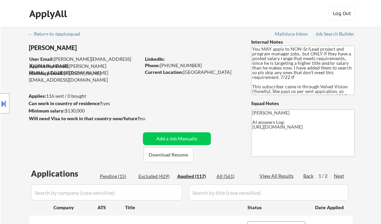
select select ""applied""
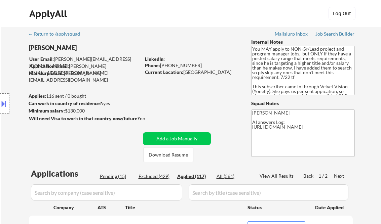
select select ""applied""
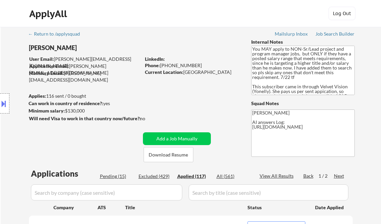
select select ""applied""
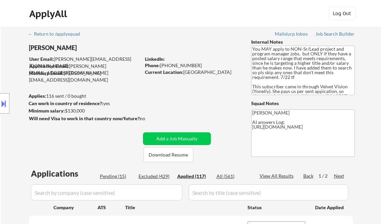
select select ""applied""
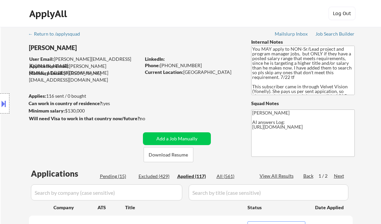
select select ""applied""
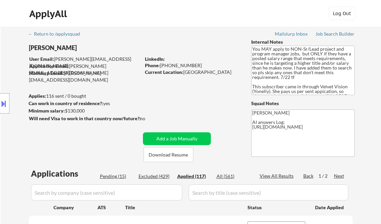
select select ""applied""
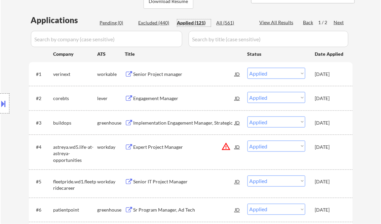
scroll to position [162, 0]
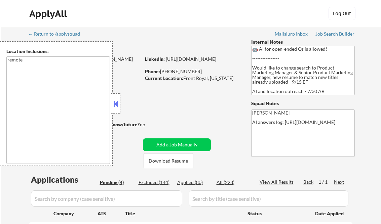
select select ""pending""
click at [116, 100] on button at bounding box center [115, 104] width 7 height 10
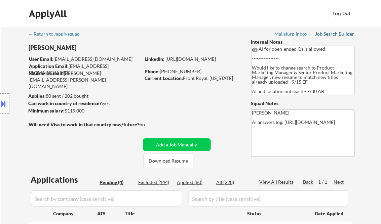
click at [333, 34] on div "Job Search Builder" at bounding box center [335, 34] width 39 height 5
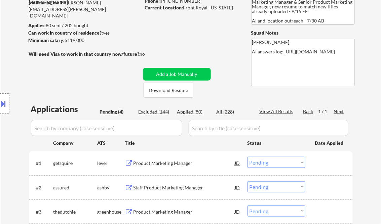
scroll to position [81, 0]
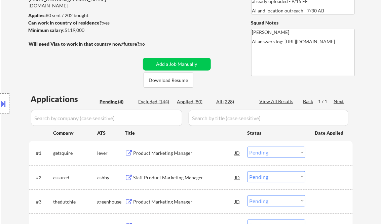
click at [178, 153] on div "Product Marketing Manager" at bounding box center [185, 153] width 102 height 7
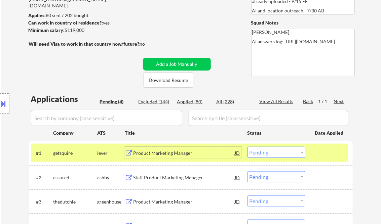
click at [284, 153] on select "Choose an option... Pending Applied Excluded (Questions) Excluded (Expired) Exc…" at bounding box center [277, 152] width 58 height 11
click at [248, 147] on select "Choose an option... Pending Applied Excluded (Questions) Excluded (Expired) Exc…" at bounding box center [277, 152] width 58 height 11
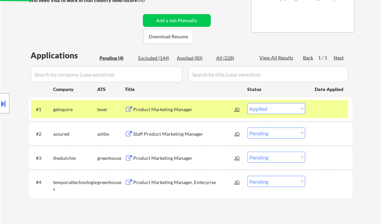
scroll to position [135, 0]
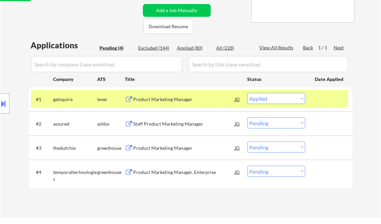
click at [177, 123] on div "Staff Product Marketing Manager" at bounding box center [185, 124] width 102 height 7
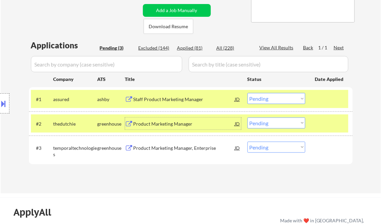
click at [267, 98] on select "Choose an option... Pending Applied Excluded (Questions) Excluded (Expired) Exc…" at bounding box center [277, 98] width 58 height 11
click at [248, 93] on select "Choose an option... Pending Applied Excluded (Questions) Excluded (Expired) Exc…" at bounding box center [277, 98] width 58 height 11
click at [152, 122] on div "Product Marketing Manager" at bounding box center [185, 124] width 102 height 7
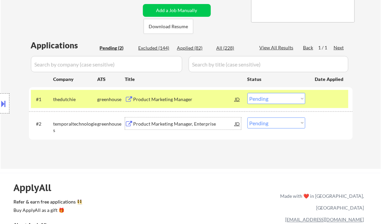
drag, startPoint x: 266, startPoint y: 97, endPoint x: 279, endPoint y: 105, distance: 15.9
click at [266, 97] on select "Choose an option... Pending Applied Excluded (Questions) Excluded (Expired) Exc…" at bounding box center [277, 98] width 58 height 11
click at [248, 93] on select "Choose an option... Pending Applied Excluded (Questions) Excluded (Expired) Exc…" at bounding box center [277, 98] width 58 height 11
click at [169, 127] on div "Product Marketing Manager, Enterprise" at bounding box center [185, 124] width 102 height 7
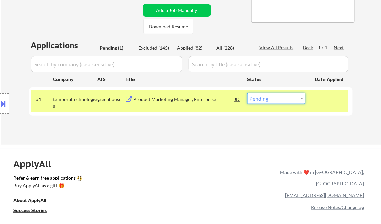
click at [281, 102] on select "Choose an option... Pending Applied Excluded (Questions) Excluded (Expired) Exc…" at bounding box center [277, 98] width 58 height 11
select select ""applied""
click at [248, 93] on select "Choose an option... Pending Applied Excluded (Questions) Excluded (Expired) Exc…" at bounding box center [277, 98] width 58 height 11
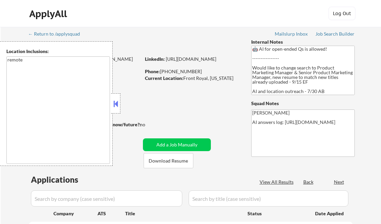
select select ""pending""
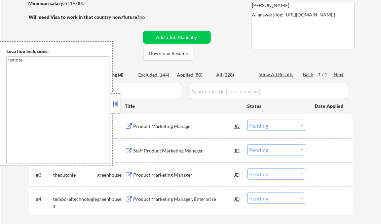
scroll to position [81, 0]
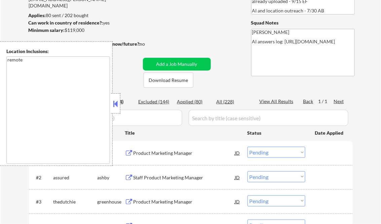
click at [117, 102] on button at bounding box center [115, 104] width 7 height 10
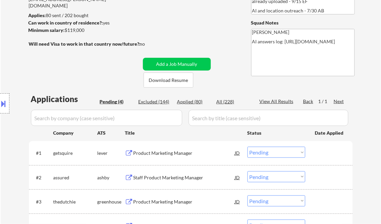
click at [190, 103] on div "Applied (80)" at bounding box center [194, 102] width 34 height 7
select select ""applied""
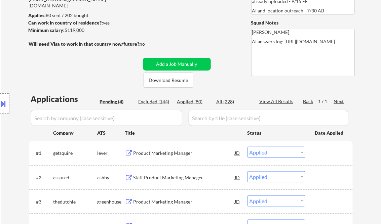
select select ""applied""
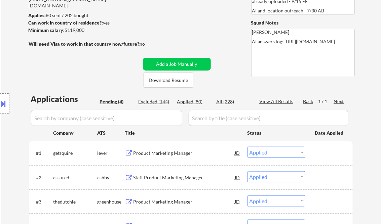
select select ""applied""
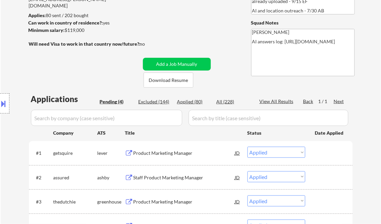
select select ""applied""
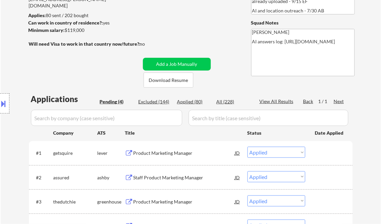
select select ""applied""
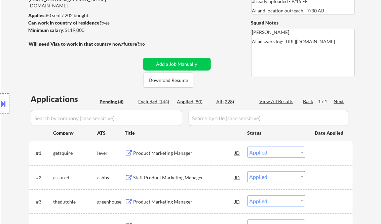
select select ""applied""
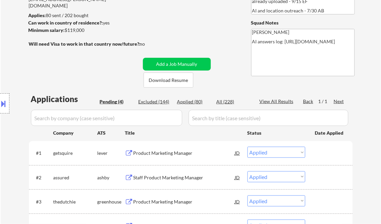
select select ""applied""
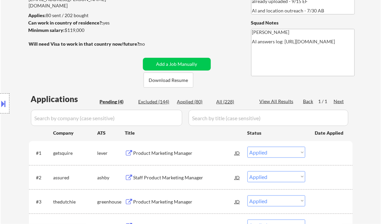
select select ""applied""
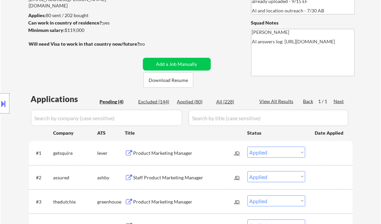
select select ""applied""
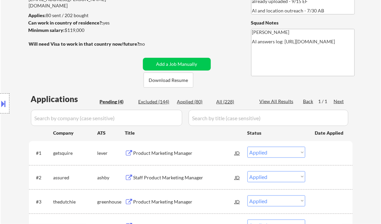
select select ""applied""
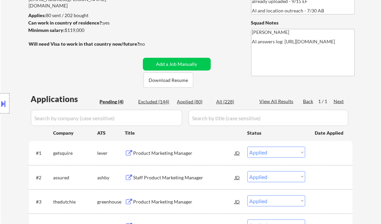
select select ""applied""
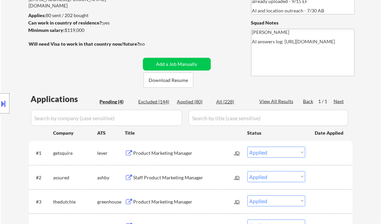
select select ""applied""
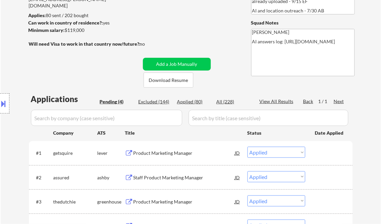
select select ""applied""
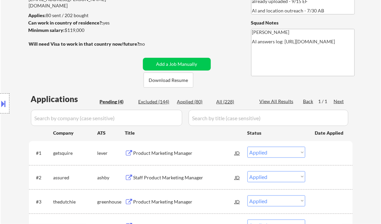
select select ""applied""
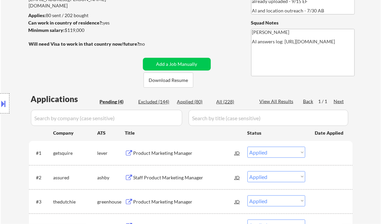
select select ""applied""
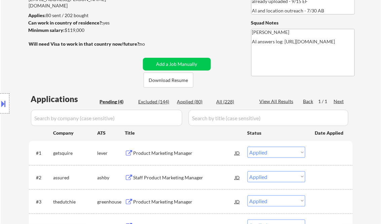
select select ""applied""
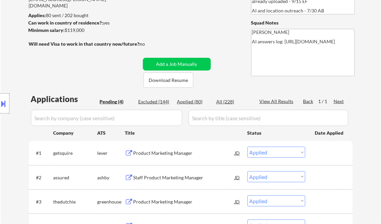
select select ""applied""
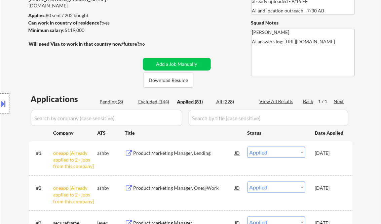
select select ""applied""
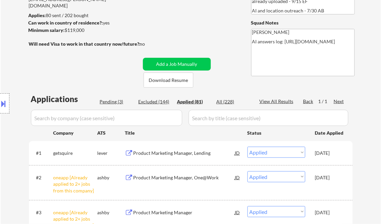
select select ""applied""
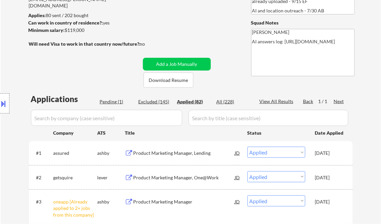
select select ""applied""
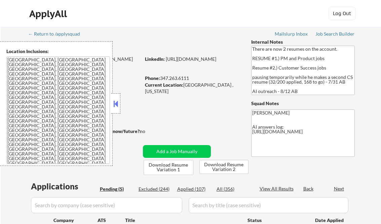
select select ""pending""
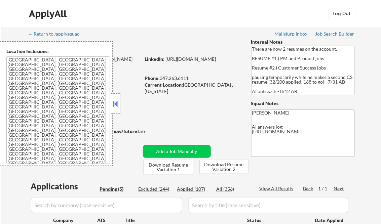
click at [114, 99] on button at bounding box center [115, 104] width 7 height 10
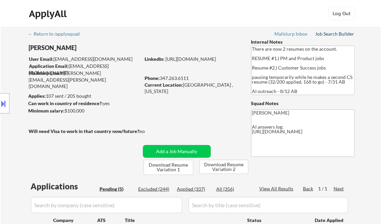
click at [333, 36] on div "Job Search Builder" at bounding box center [335, 34] width 39 height 5
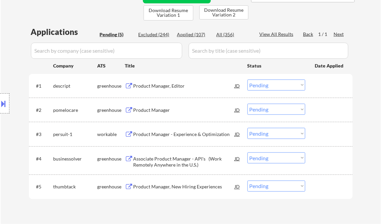
scroll to position [188, 0]
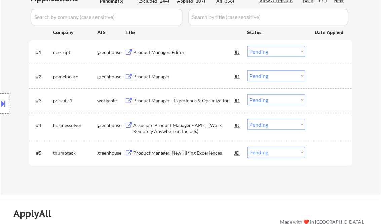
click at [152, 52] on div "Product Manager, Editor" at bounding box center [185, 52] width 102 height 7
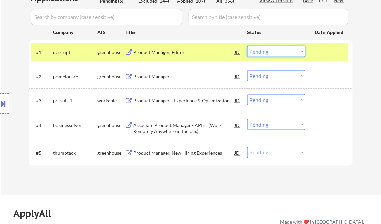
drag, startPoint x: 270, startPoint y: 48, endPoint x: 278, endPoint y: 58, distance: 12.5
click at [270, 48] on select "Choose an option... Pending Applied Excluded (Questions) Excluded (Expired) Exc…" at bounding box center [277, 51] width 58 height 11
click at [248, 46] on select "Choose an option... Pending Applied Excluded (Questions) Excluded (Expired) Exc…" at bounding box center [277, 51] width 58 height 11
click at [144, 76] on div "Product Manager" at bounding box center [185, 76] width 102 height 7
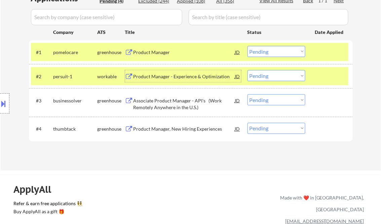
drag, startPoint x: 283, startPoint y: 49, endPoint x: 285, endPoint y: 56, distance: 7.6
click at [283, 49] on select "Choose an option... Pending Applied Excluded (Questions) Excluded (Expired) Exc…" at bounding box center [277, 51] width 58 height 11
click at [248, 46] on select "Choose an option... Pending Applied Excluded (Questions) Excluded (Expired) Exc…" at bounding box center [277, 51] width 58 height 11
click at [179, 79] on div "Product Manager - Experience & Optimization" at bounding box center [185, 76] width 102 height 7
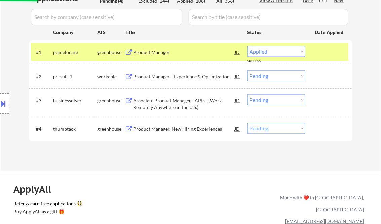
select select ""pending""
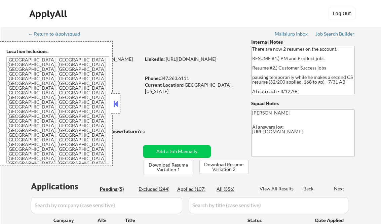
select select ""pending""
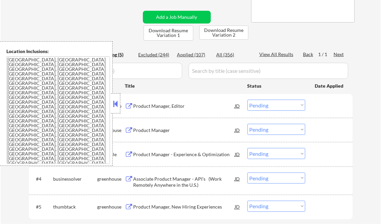
scroll to position [108, 0]
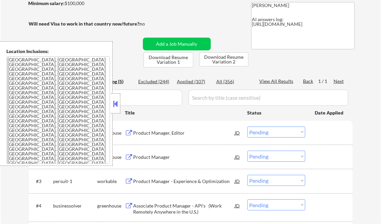
click at [117, 103] on button at bounding box center [115, 104] width 7 height 10
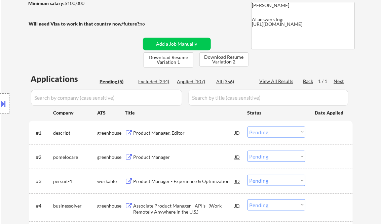
click at [194, 82] on div "Applied (107)" at bounding box center [194, 81] width 34 height 7
click at [275, 82] on div "View All Results" at bounding box center [278, 81] width 36 height 7
select select ""applied""
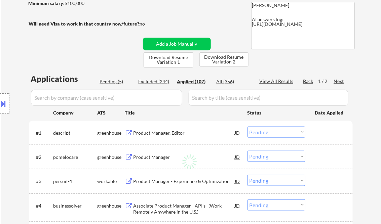
select select ""applied""
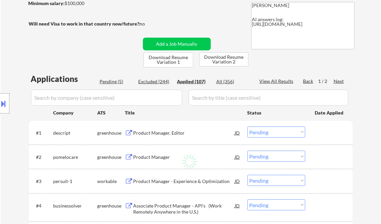
select select ""applied""
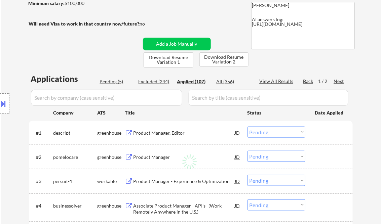
select select ""applied""
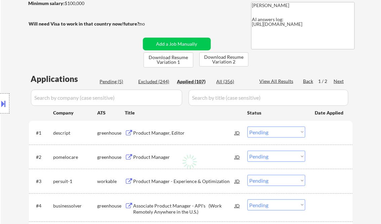
select select ""applied""
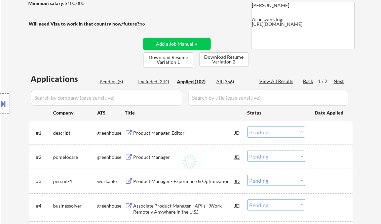
select select ""applied""
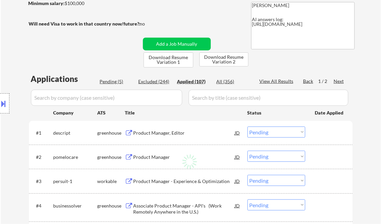
select select ""applied""
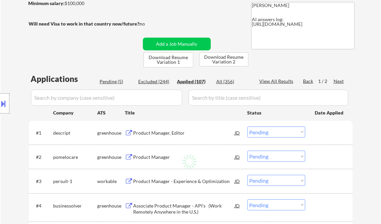
select select ""applied""
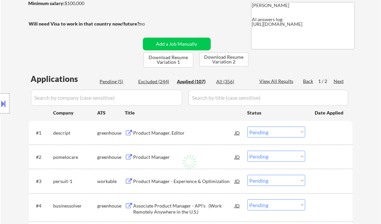
select select ""applied""
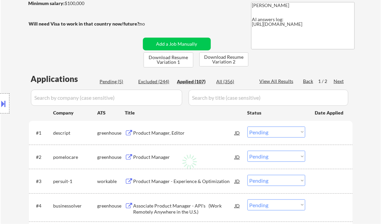
select select ""applied""
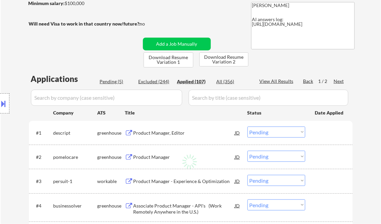
select select ""applied""
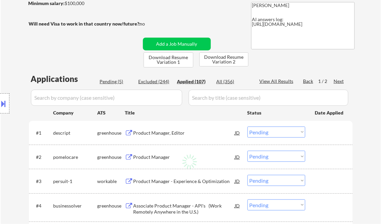
select select ""applied""
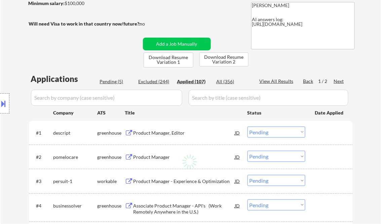
select select ""applied""
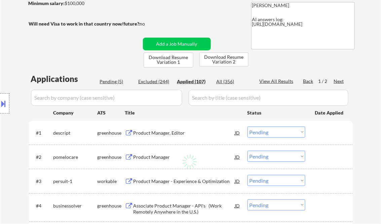
select select ""applied""
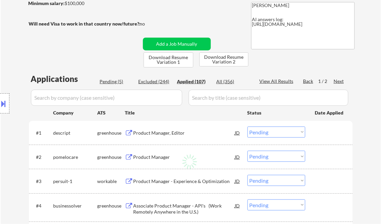
select select ""applied""
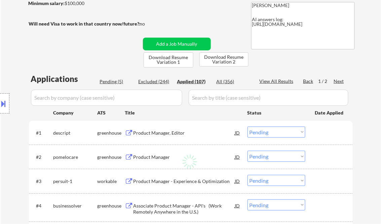
select select ""applied""
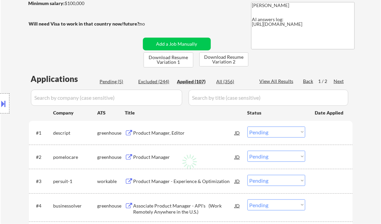
select select ""applied""
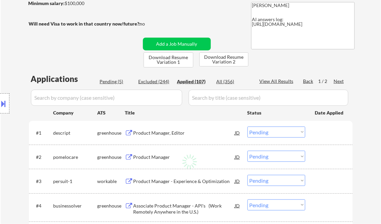
select select ""applied""
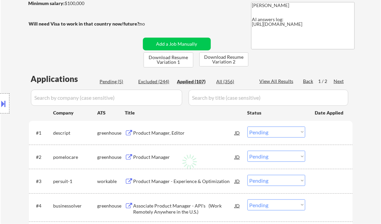
select select ""applied""
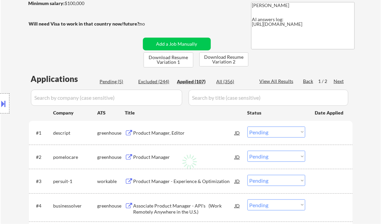
select select ""applied""
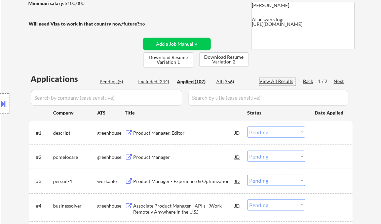
select select ""applied""
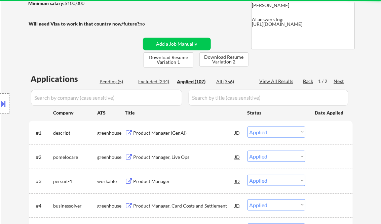
select select ""applied""
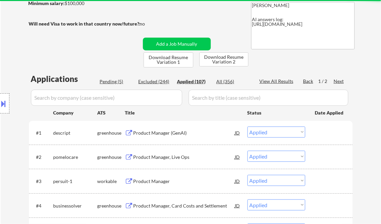
select select ""applied""
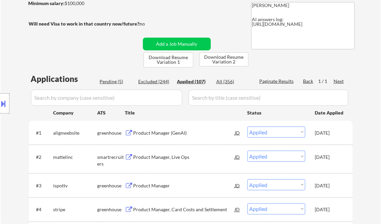
select select ""applied""
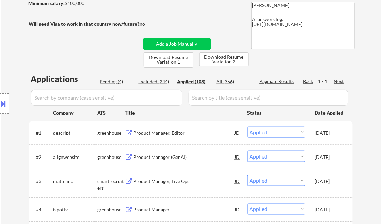
select select ""applied""
